Goal: Check status: Check status

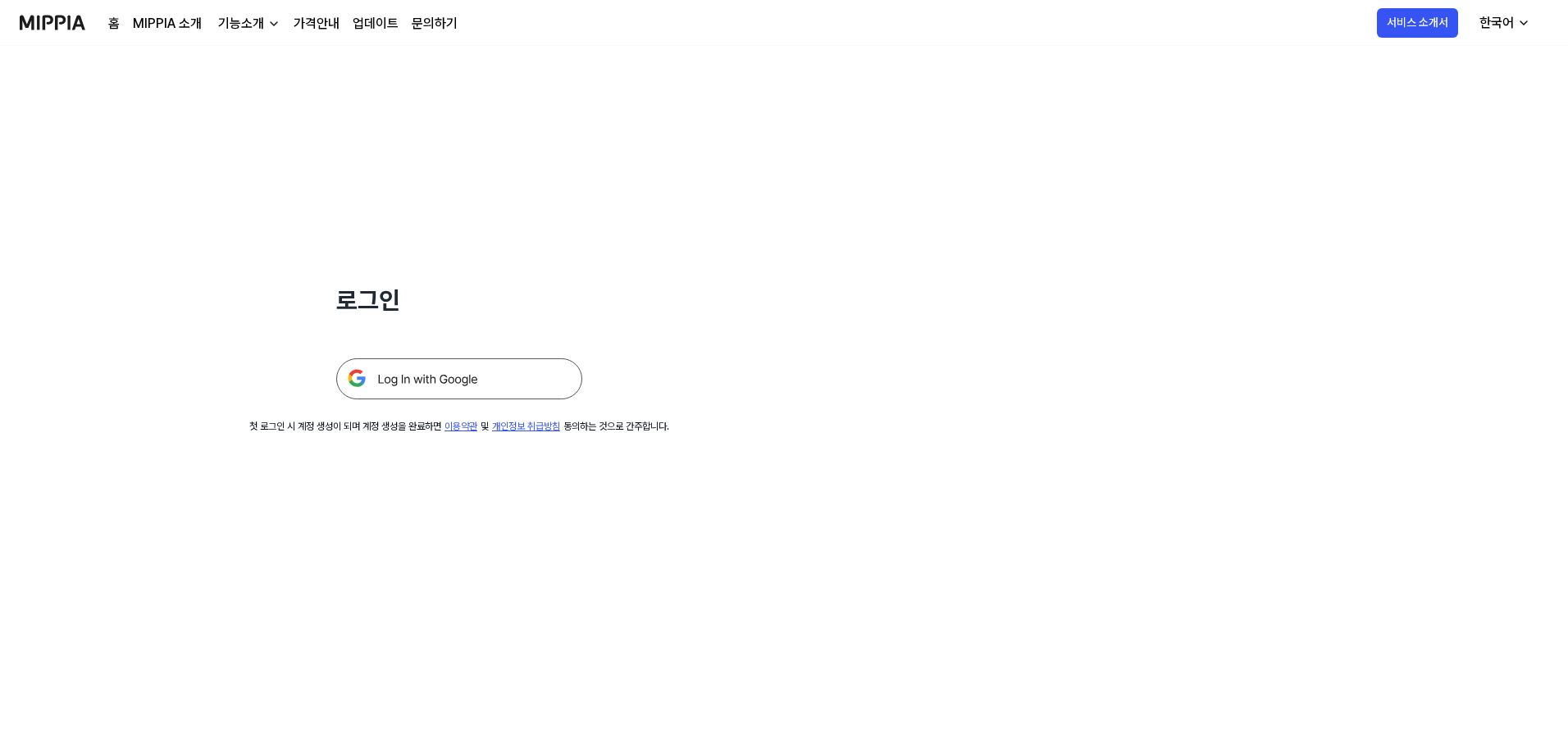
click at [508, 383] on img at bounding box center [458, 378] width 246 height 41
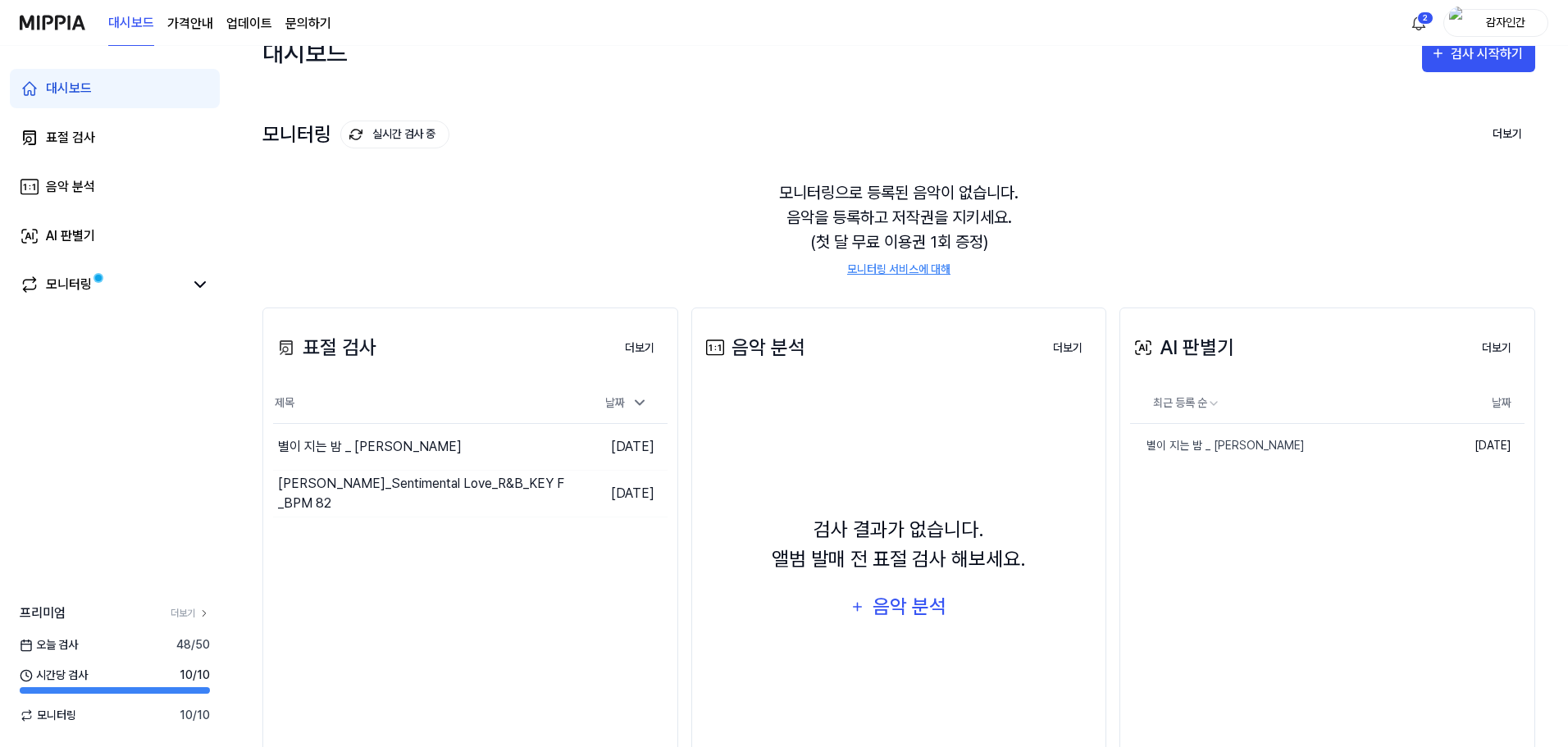
scroll to position [82, 0]
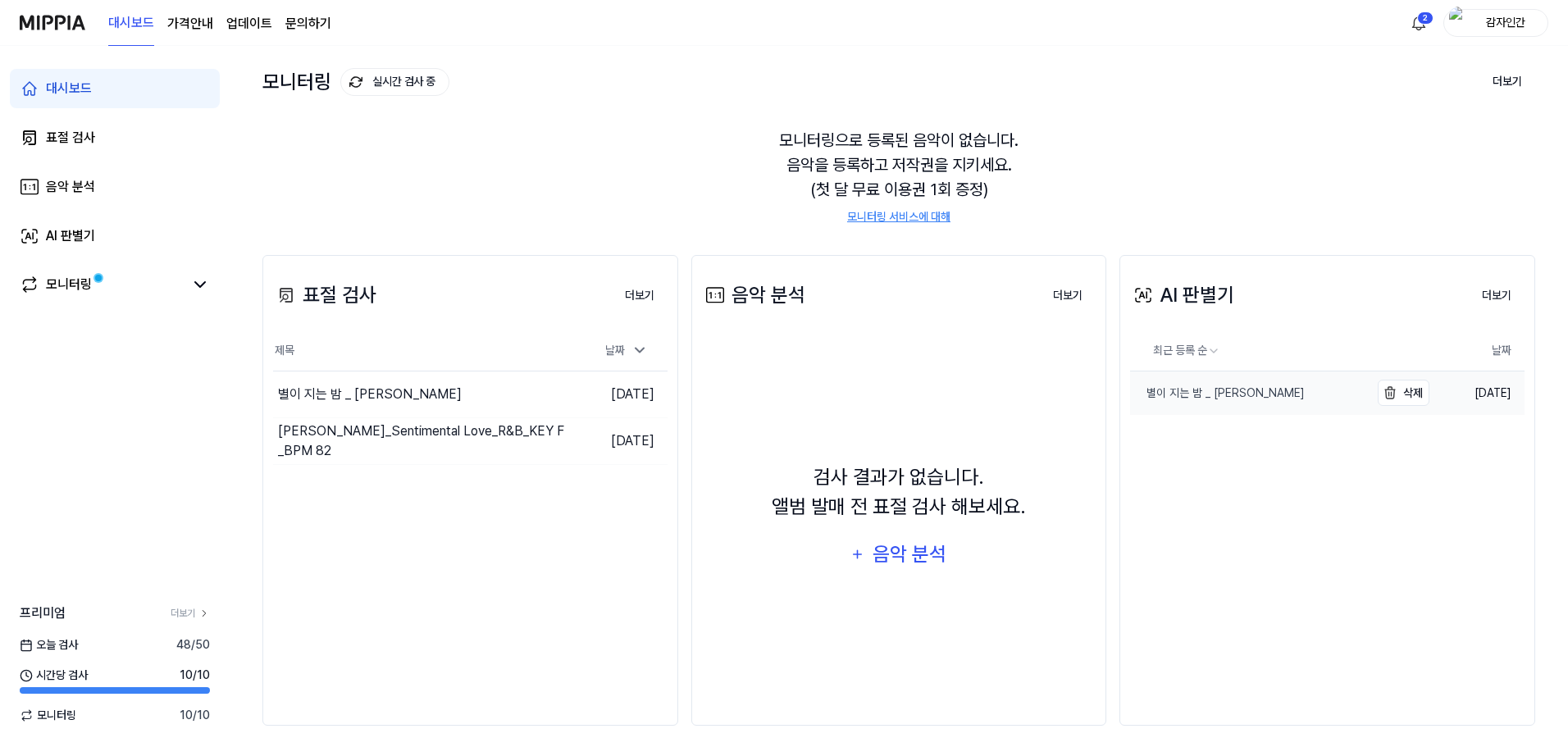
click at [1312, 403] on link "별이 지는 밤 _ [PERSON_NAME]" at bounding box center [1249, 393] width 238 height 43
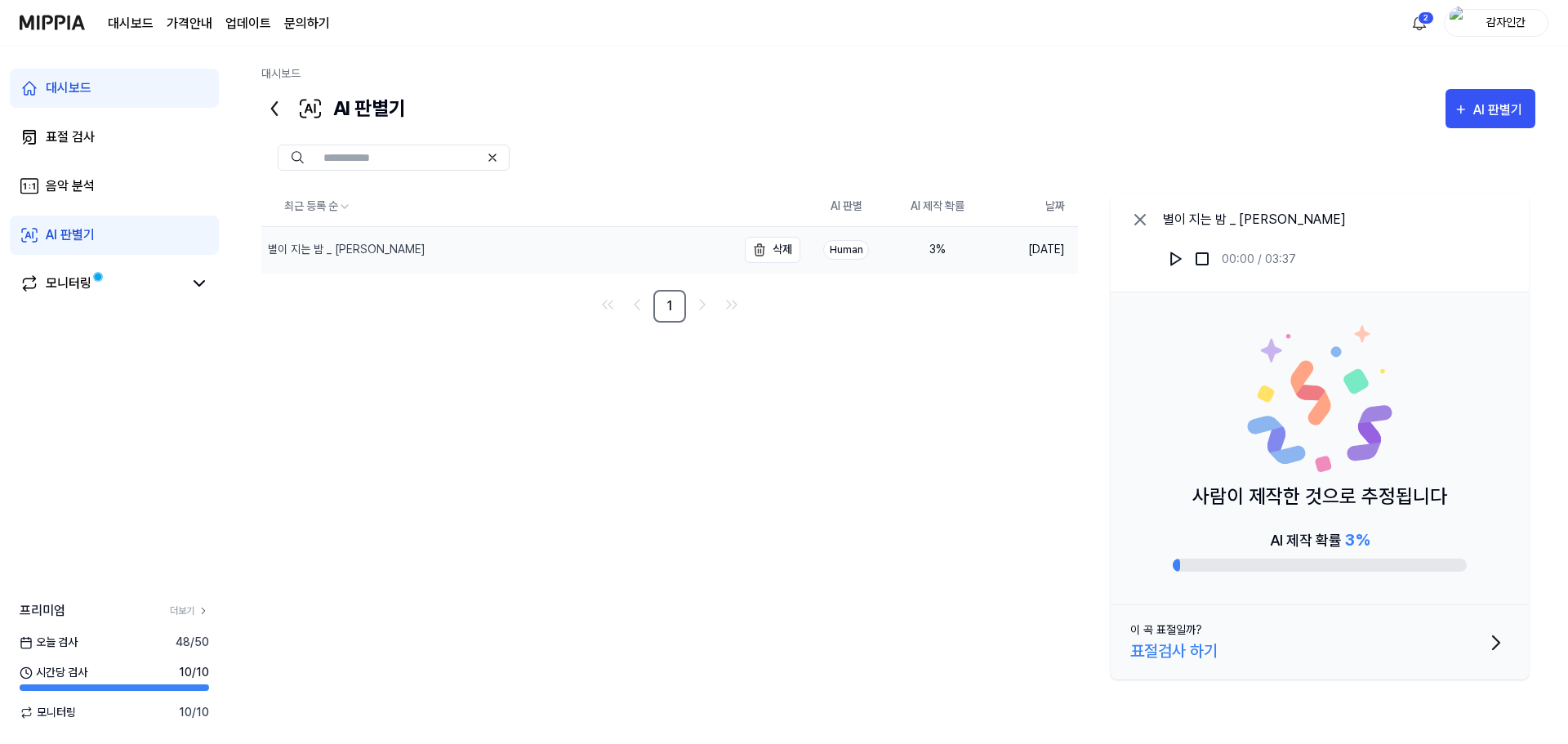
click at [393, 260] on div "별이 지는 밤 _ [PERSON_NAME]" at bounding box center [499, 249] width 476 height 46
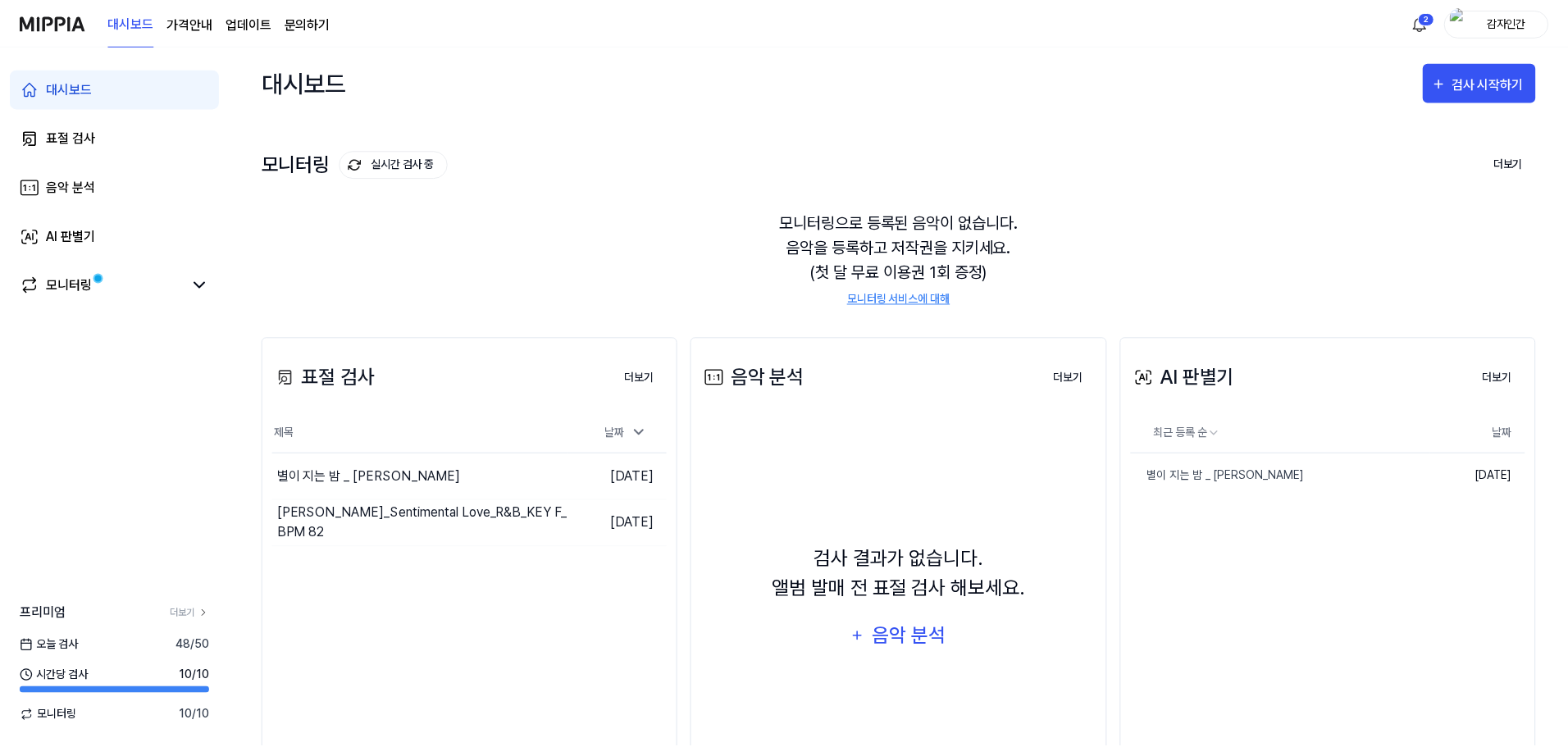
scroll to position [82, 0]
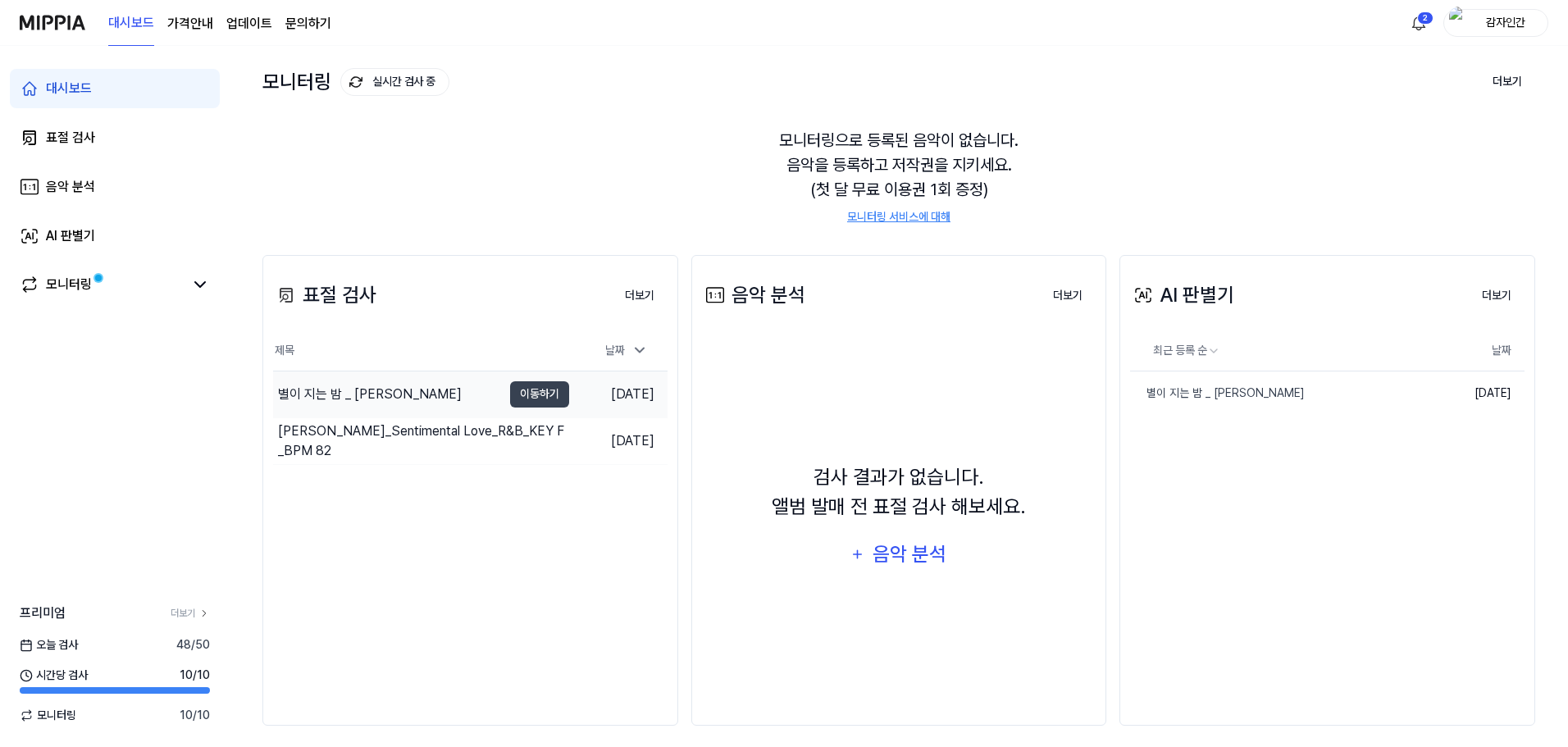
click at [387, 401] on div "별이 지는 밤 _ [PERSON_NAME]" at bounding box center [370, 394] width 184 height 20
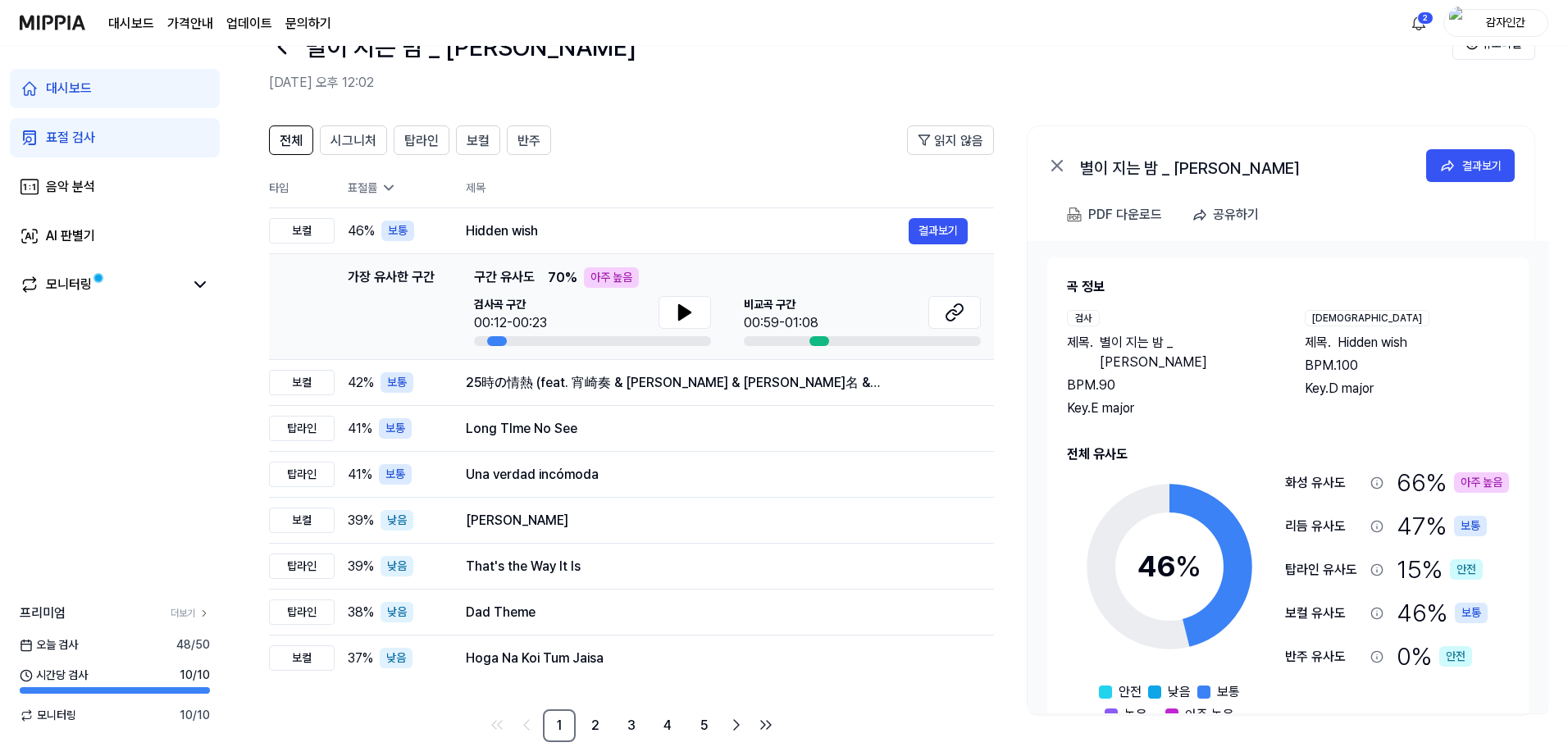
scroll to position [79, 0]
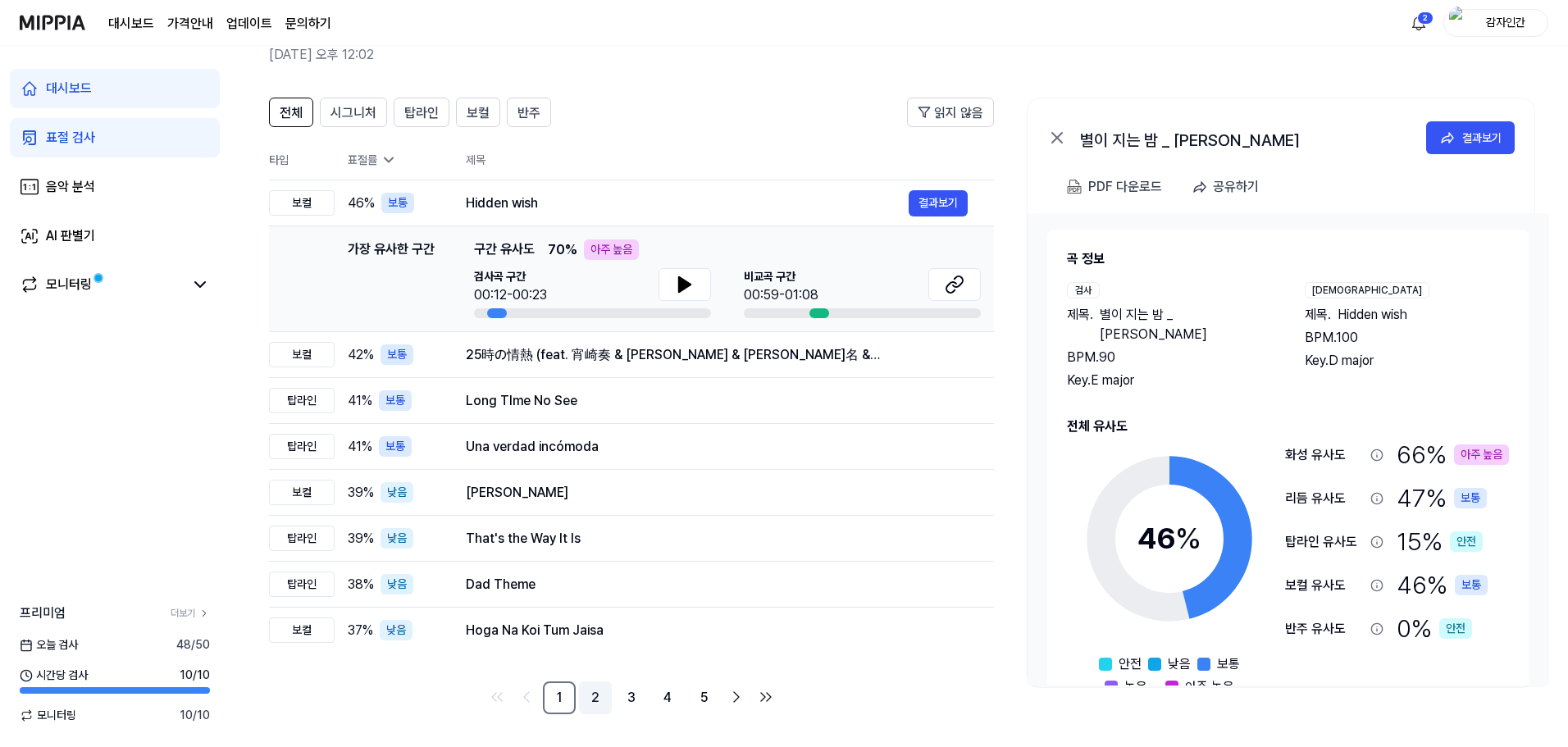
click at [599, 697] on link "2" at bounding box center [595, 698] width 33 height 33
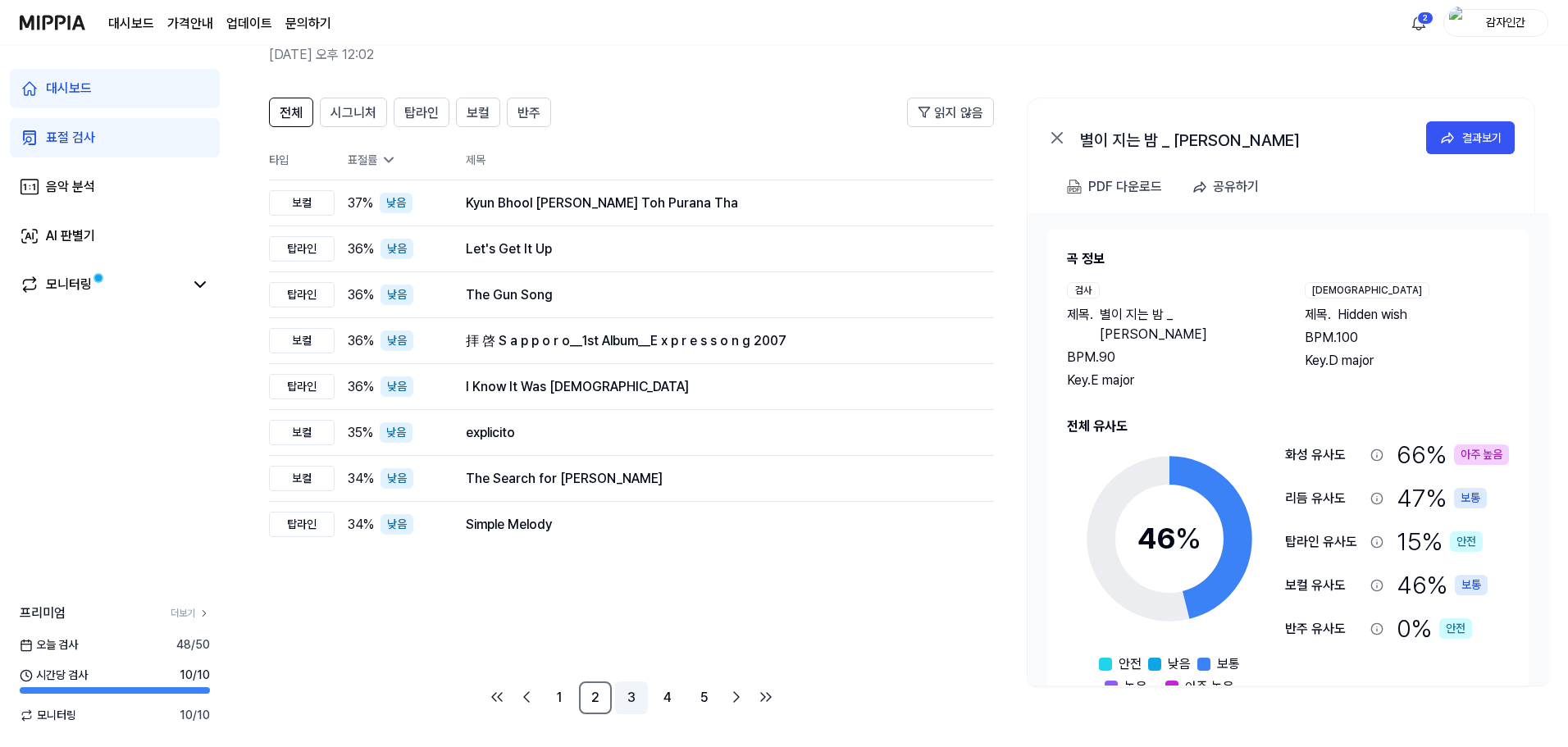
click at [627, 693] on link "3" at bounding box center [631, 698] width 33 height 33
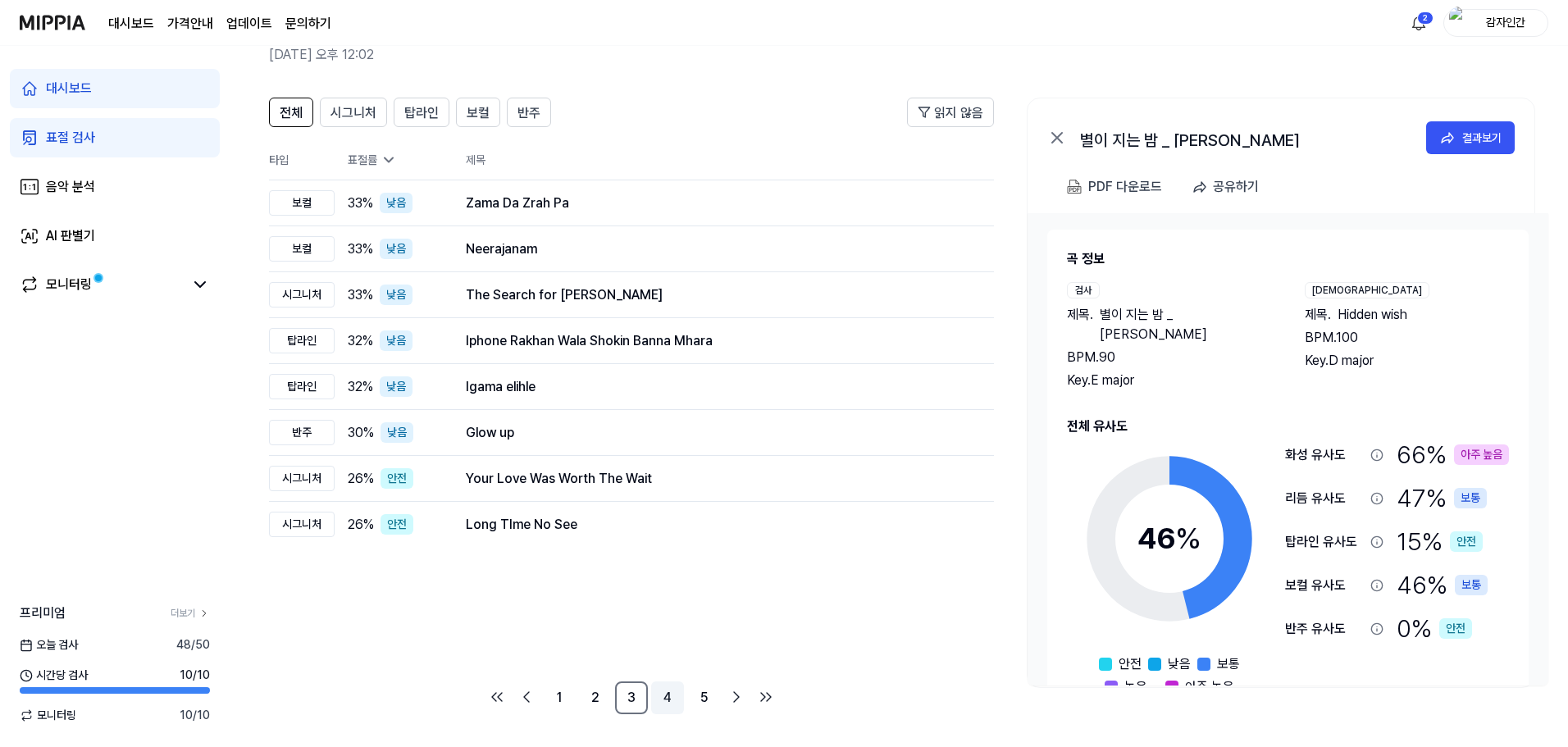
click at [667, 689] on link "4" at bounding box center [667, 698] width 33 height 33
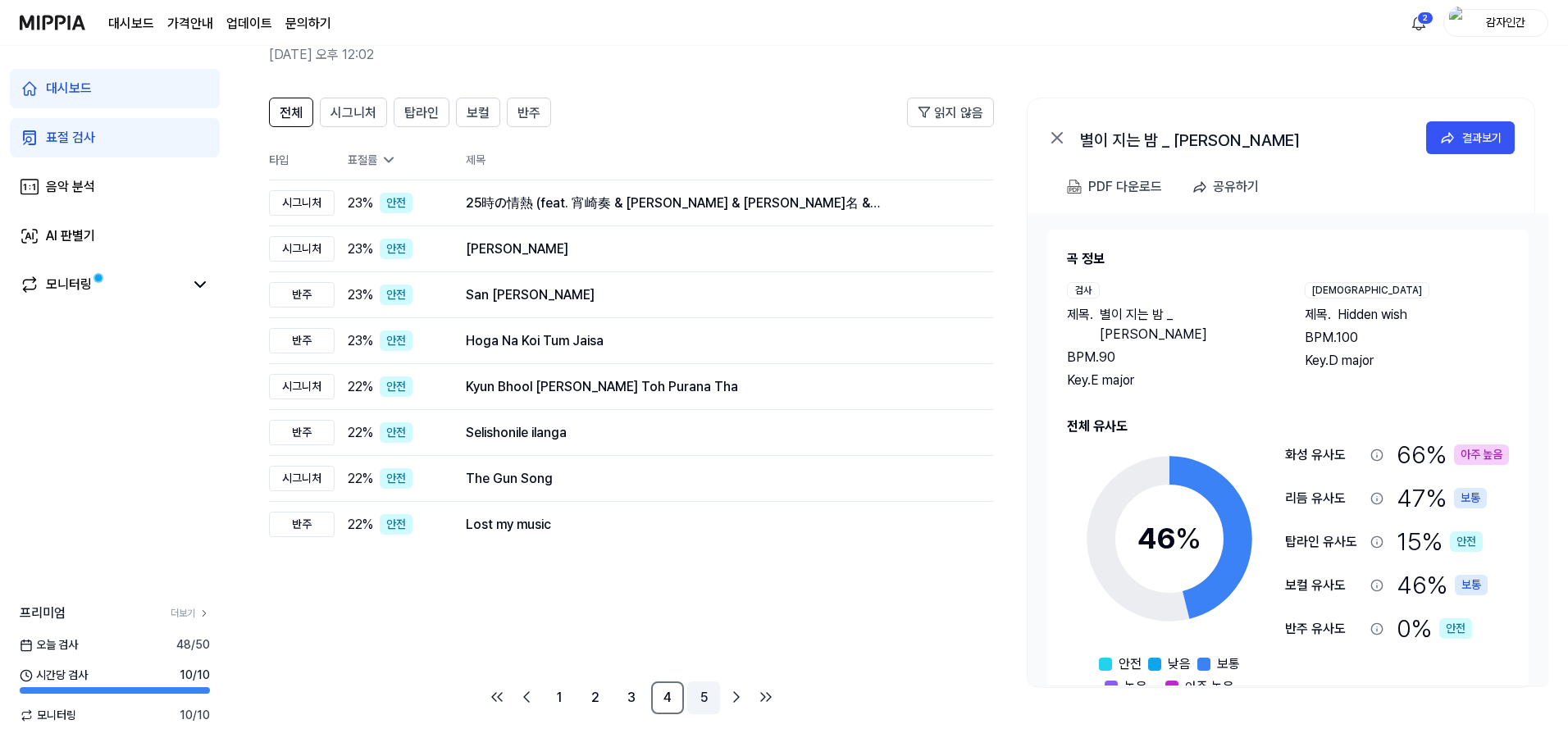
click at [706, 696] on link "5" at bounding box center [704, 698] width 33 height 33
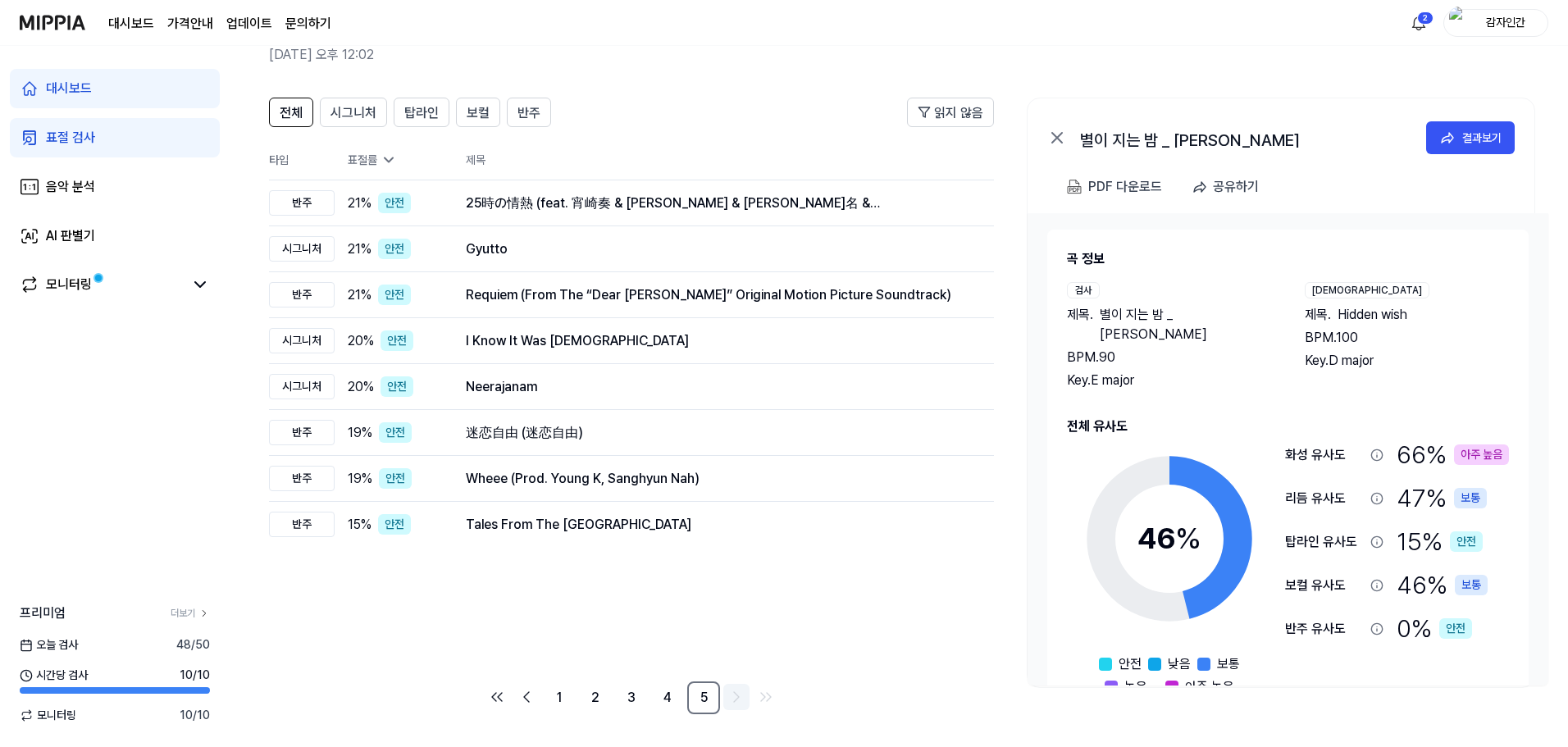
click at [730, 700] on icon "Go to next page" at bounding box center [736, 697] width 20 height 20
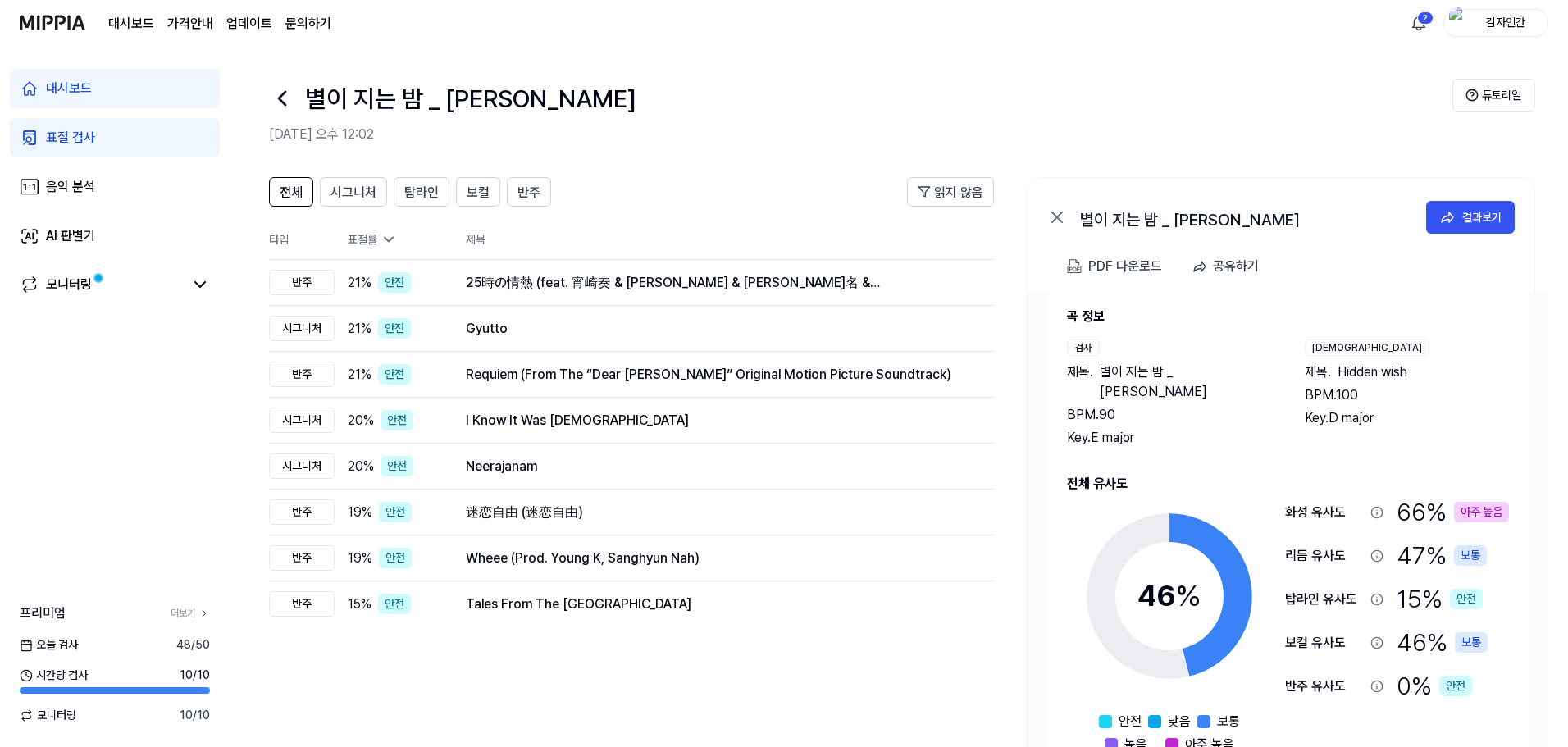
scroll to position [28, 0]
